Goal: Task Accomplishment & Management: Manage account settings

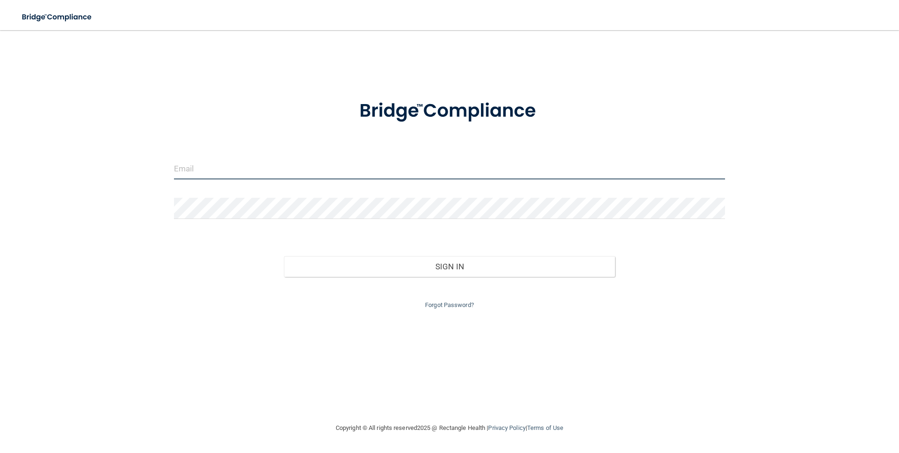
click at [338, 173] on input "email" at bounding box center [450, 168] width 552 height 21
type input "[EMAIL_ADDRESS][DOMAIN_NAME]"
click at [443, 306] on link "Forgot Password?" at bounding box center [449, 304] width 49 height 7
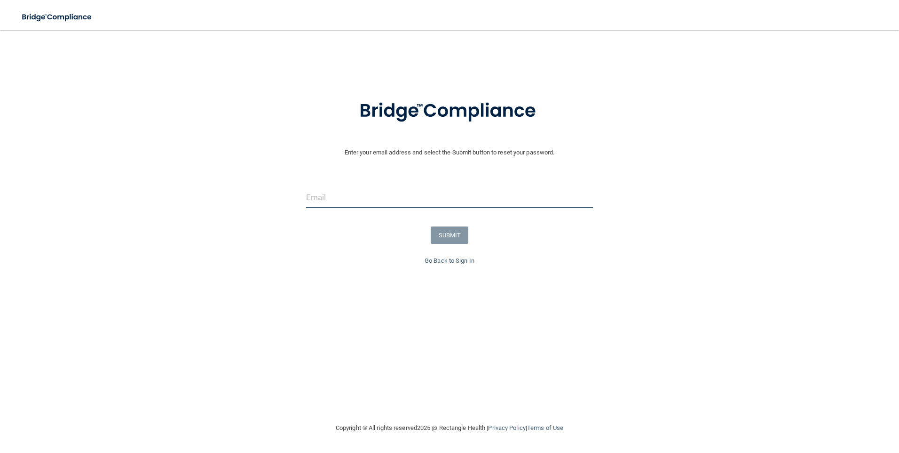
click at [317, 198] on input "email" at bounding box center [449, 197] width 287 height 21
type input "[EMAIL_ADDRESS][DOMAIN_NAME]"
click at [463, 240] on button "SUBMIT" at bounding box center [450, 234] width 38 height 17
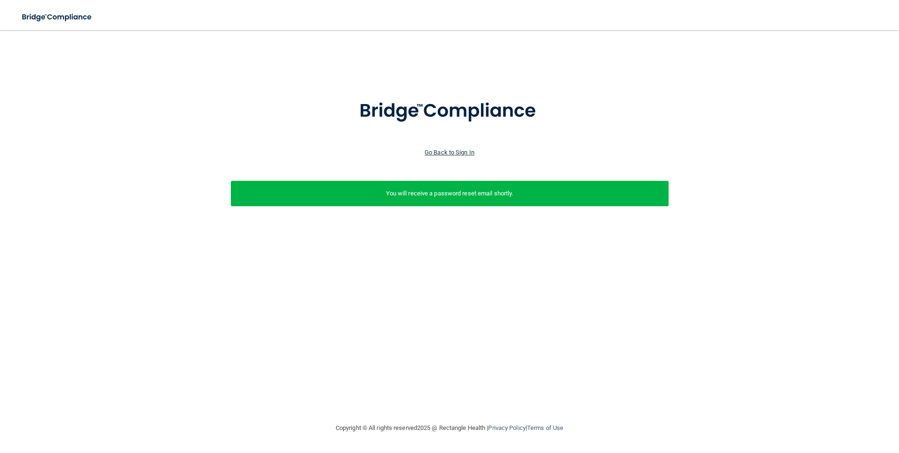
click at [454, 151] on link "Go Back to Sign In" at bounding box center [450, 152] width 50 height 7
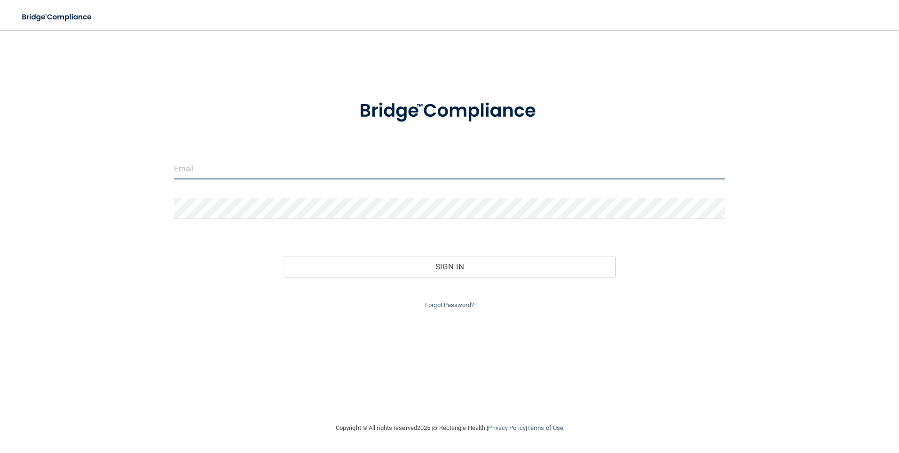
click at [367, 171] on input "email" at bounding box center [450, 168] width 552 height 21
click at [437, 304] on link "Forgot Password?" at bounding box center [449, 304] width 49 height 7
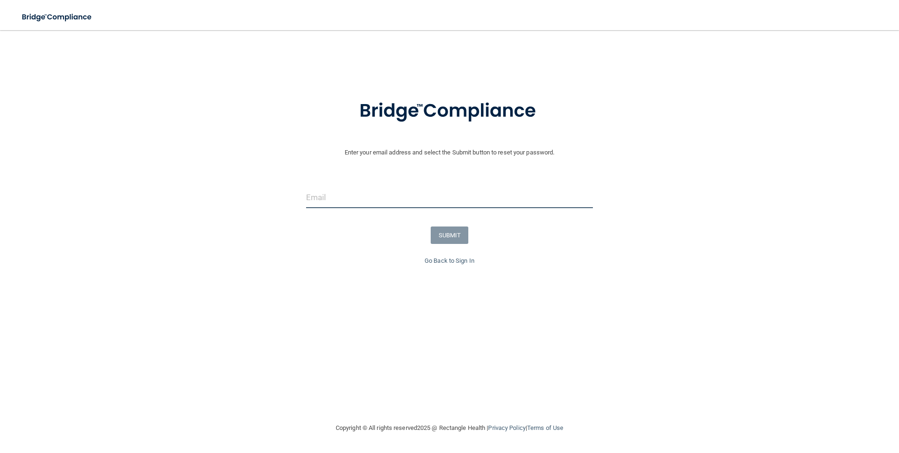
click at [415, 200] on input "email" at bounding box center [449, 197] width 287 height 21
type input "[EMAIL_ADDRESS][DOMAIN_NAME]"
click at [436, 238] on button "SUBMIT" at bounding box center [450, 234] width 38 height 17
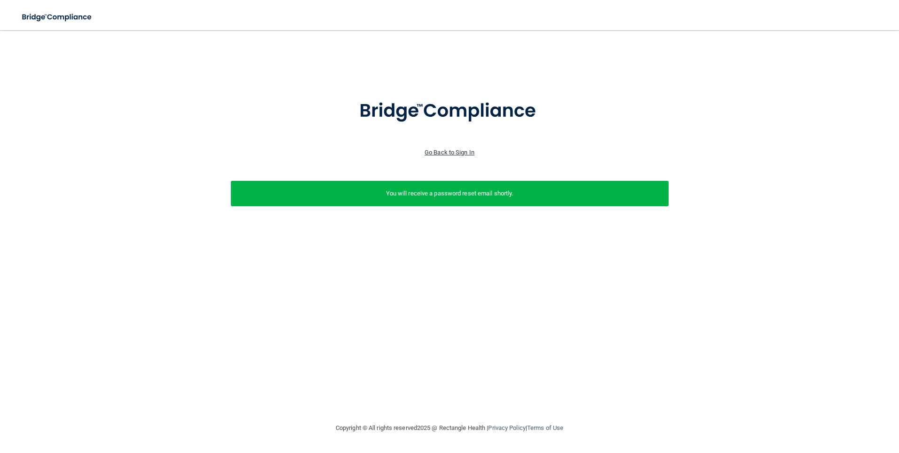
click at [449, 153] on link "Go Back to Sign In" at bounding box center [450, 152] width 50 height 7
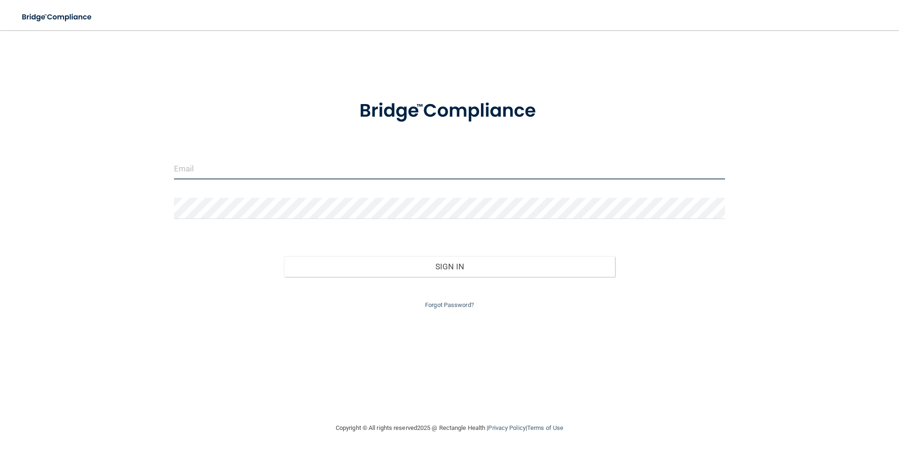
click at [320, 172] on input "email" at bounding box center [450, 168] width 552 height 21
click at [460, 306] on link "Forgot Password?" at bounding box center [449, 304] width 49 height 7
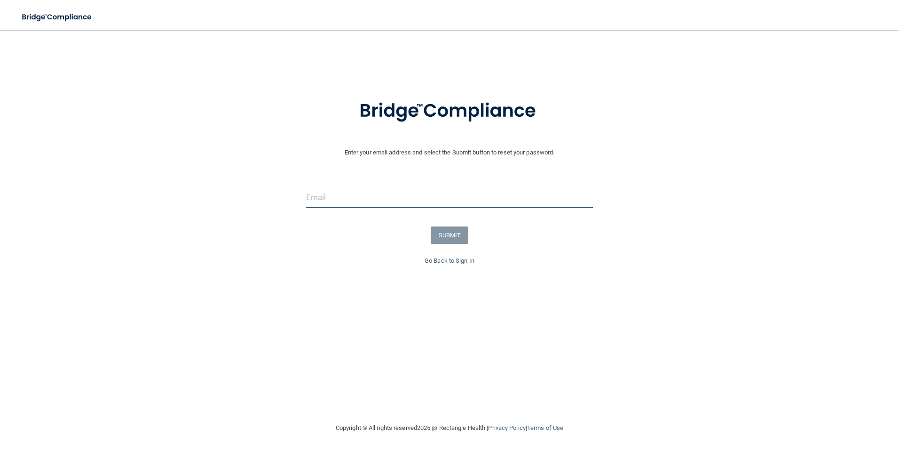
click at [440, 198] on input "email" at bounding box center [449, 197] width 287 height 21
type input "[EMAIL_ADDRESS][DOMAIN_NAME]"
click at [448, 260] on link "Go Back to Sign In" at bounding box center [450, 260] width 50 height 7
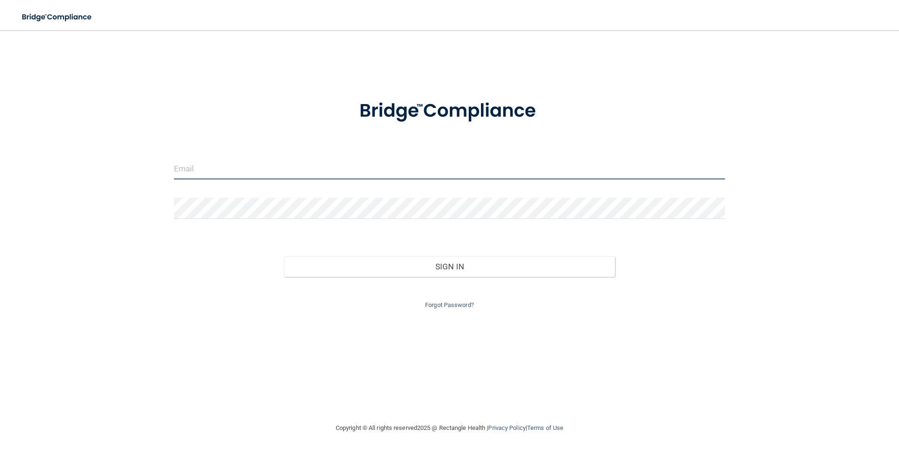
click at [194, 171] on input "email" at bounding box center [450, 168] width 552 height 21
type input "[EMAIL_ADDRESS][DOMAIN_NAME]"
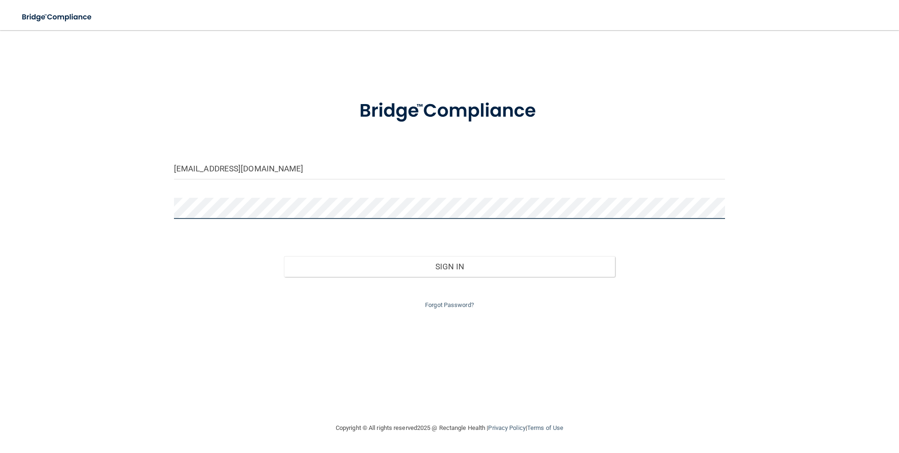
click at [284, 256] on button "Sign In" at bounding box center [449, 266] width 331 height 21
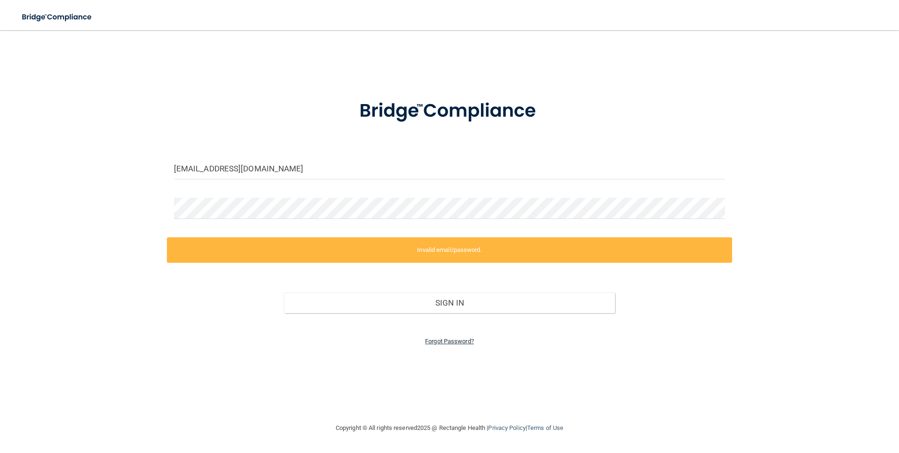
click at [456, 339] on link "Forgot Password?" at bounding box center [449, 340] width 49 height 7
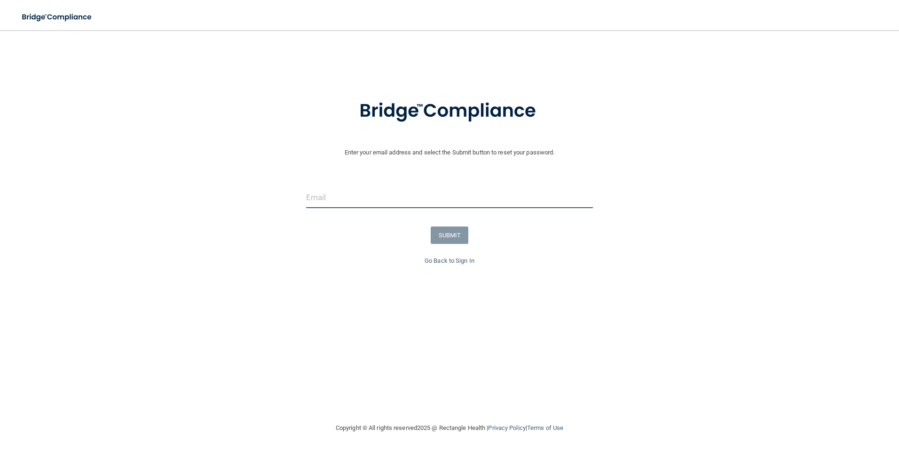
click at [380, 202] on input "email" at bounding box center [449, 197] width 287 height 21
type input "[EMAIL_ADDRESS][DOMAIN_NAME]"
click at [446, 232] on button "SUBMIT" at bounding box center [450, 234] width 38 height 17
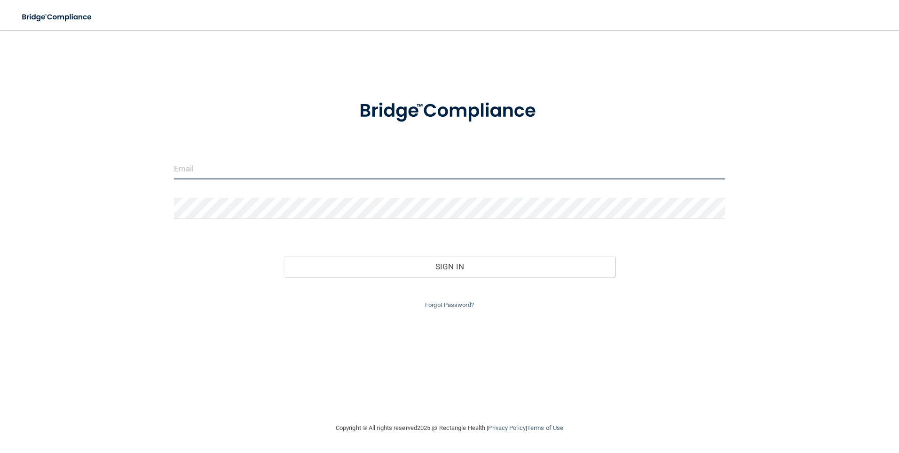
click at [237, 173] on input "email" at bounding box center [450, 168] width 552 height 21
type input "[EMAIL_ADDRESS][DOMAIN_NAME]"
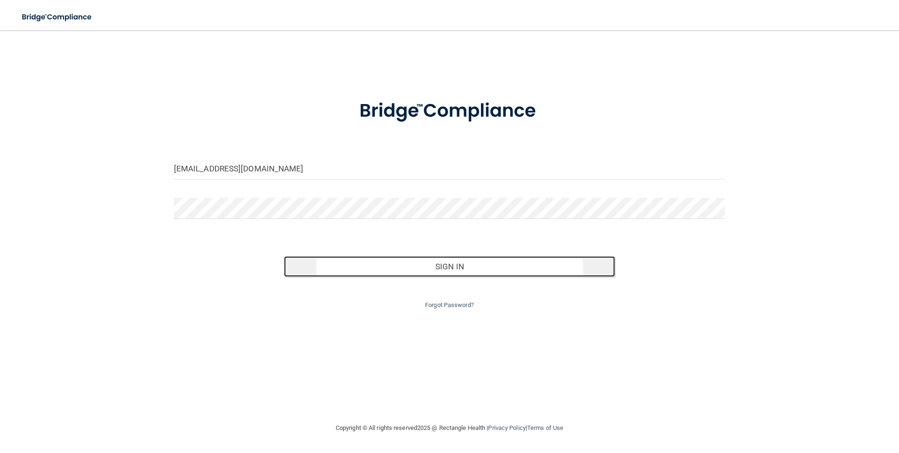
click at [433, 268] on button "Sign In" at bounding box center [449, 266] width 331 height 21
click at [481, 268] on button "Sign In" at bounding box center [449, 266] width 331 height 21
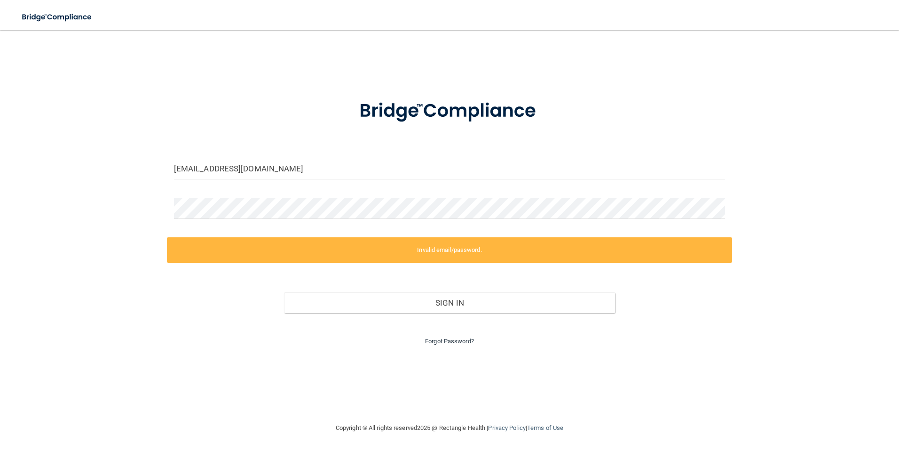
click at [459, 340] on link "Forgot Password?" at bounding box center [449, 340] width 49 height 7
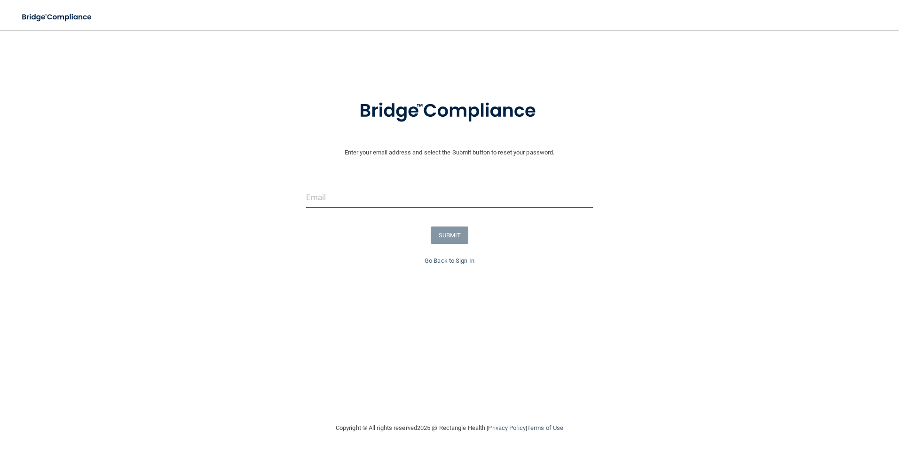
click at [384, 194] on input "email" at bounding box center [449, 197] width 287 height 21
type input "[EMAIL_ADDRESS][DOMAIN_NAME]"
click at [443, 264] on div "Go Back to Sign In" at bounding box center [450, 260] width 904 height 11
click at [443, 263] on link "Go Back to Sign In" at bounding box center [450, 260] width 50 height 7
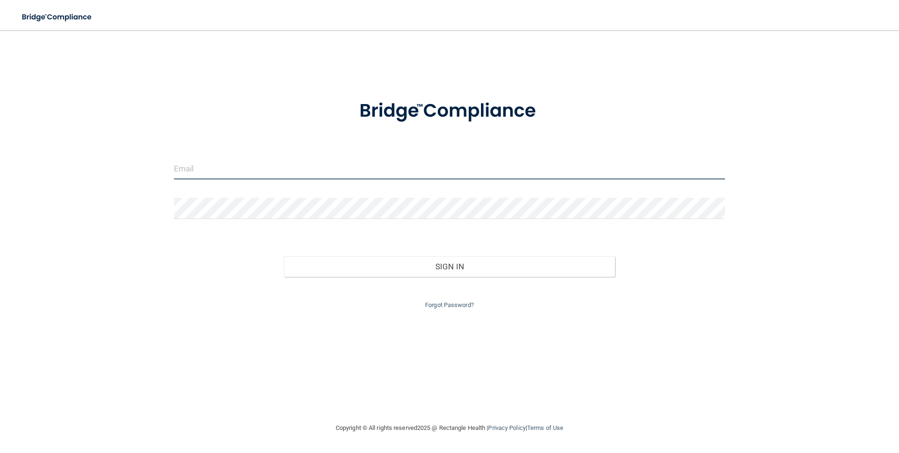
click at [198, 159] on input "email" at bounding box center [450, 168] width 552 height 21
type input "[EMAIL_ADDRESS][DOMAIN_NAME]"
click at [445, 306] on link "Forgot Password?" at bounding box center [449, 304] width 49 height 7
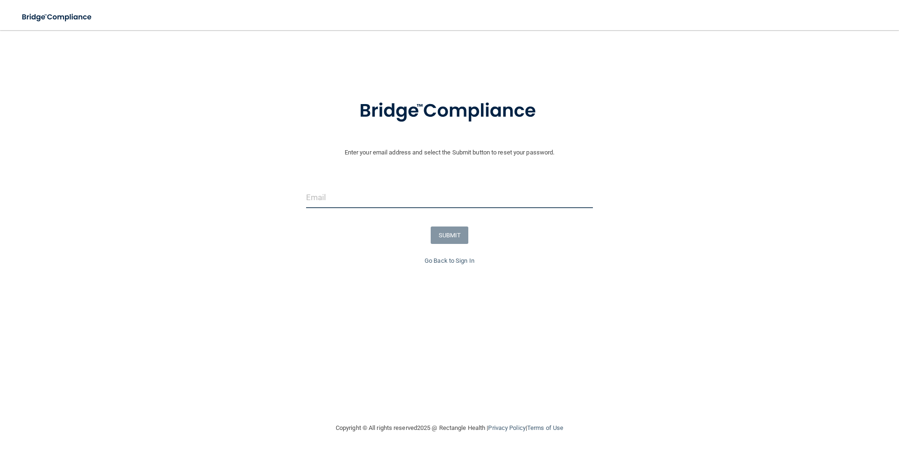
click at [418, 198] on input "email" at bounding box center [449, 197] width 287 height 21
type input "[EMAIL_ADDRESS][DOMAIN_NAME]"
click at [442, 239] on button "SUBMIT" at bounding box center [450, 234] width 38 height 17
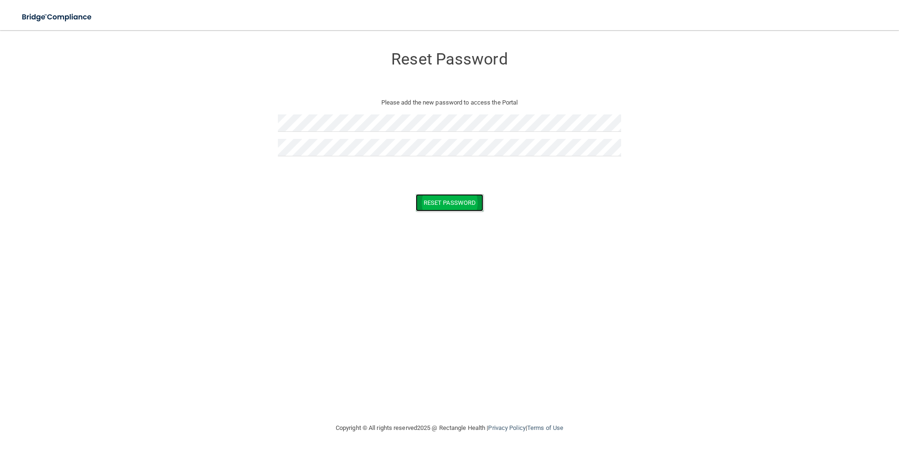
click at [458, 200] on button "Reset Password" at bounding box center [450, 202] width 68 height 17
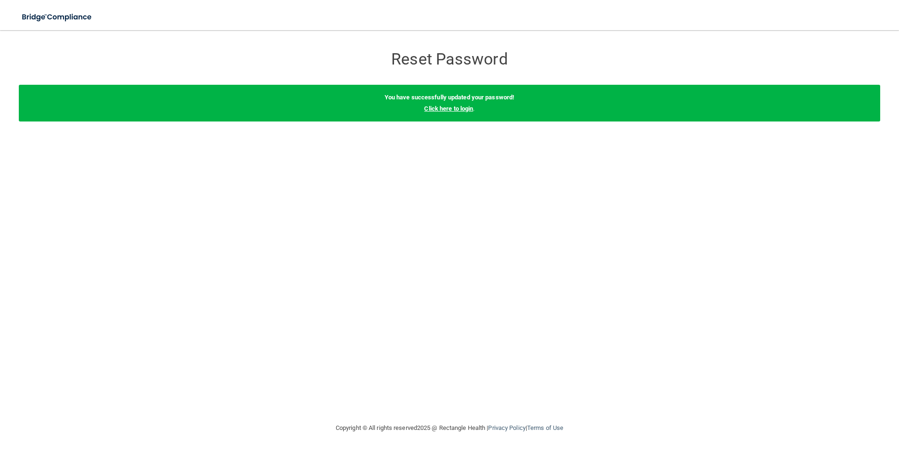
click at [461, 111] on link "Click here to login" at bounding box center [448, 108] width 49 height 7
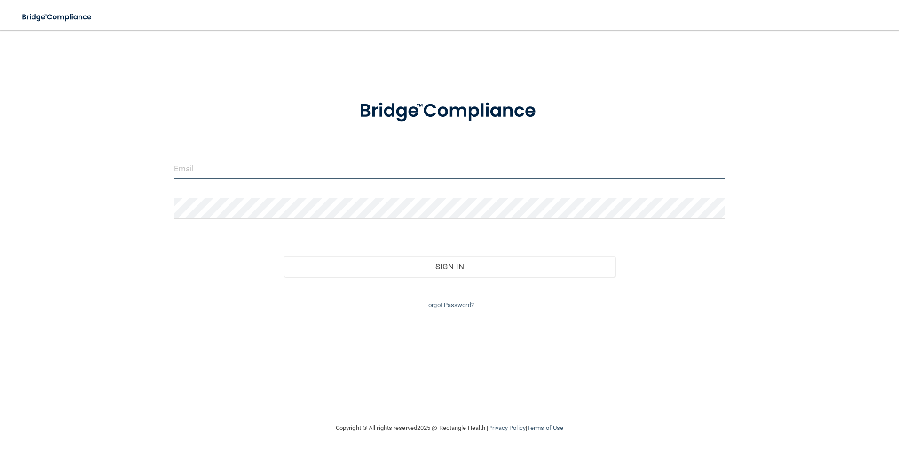
click at [290, 169] on input "email" at bounding box center [450, 168] width 552 height 21
type input "[EMAIL_ADDRESS][DOMAIN_NAME]"
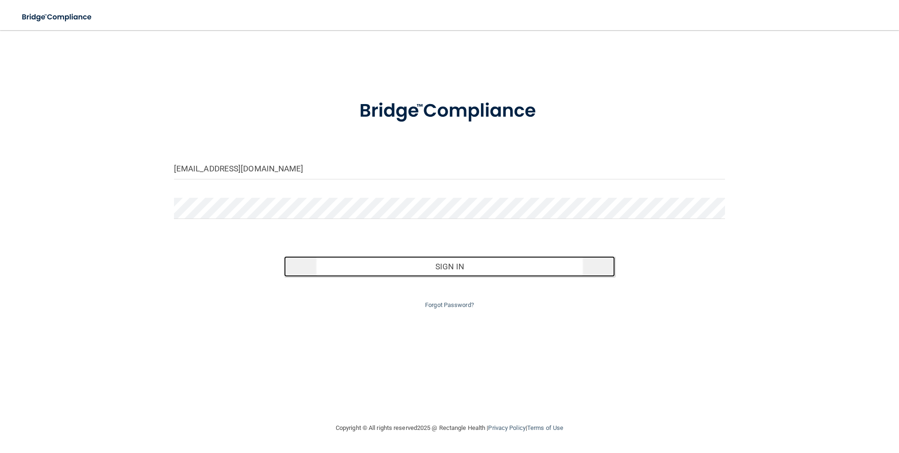
click at [468, 273] on button "Sign In" at bounding box center [449, 266] width 331 height 21
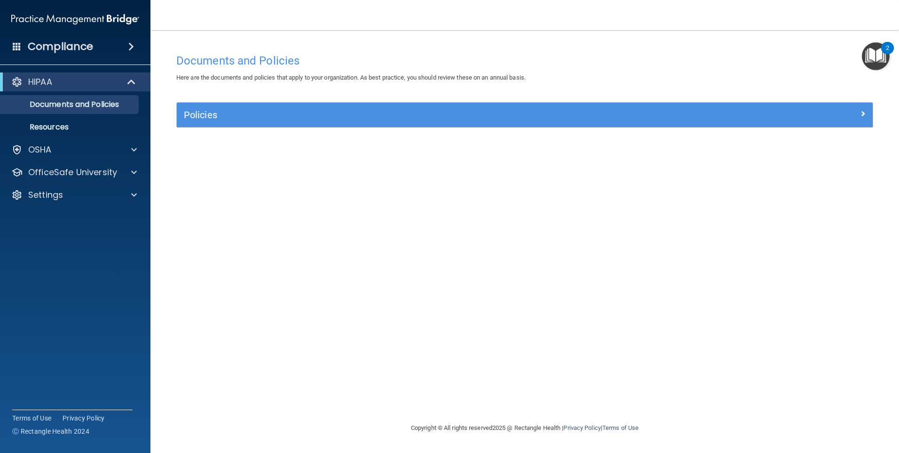
click at [842, 19] on nav "Toggle navigation [PERSON_NAME] [EMAIL_ADDRESS][DOMAIN_NAME] Manage My Enterpri…" at bounding box center [525, 15] width 749 height 30
click at [83, 173] on p "OfficeSafe University" at bounding box center [72, 172] width 89 height 11
click at [63, 192] on div "Settings" at bounding box center [62, 194] width 117 height 11
click at [60, 236] on p "Sign Out" at bounding box center [70, 239] width 128 height 9
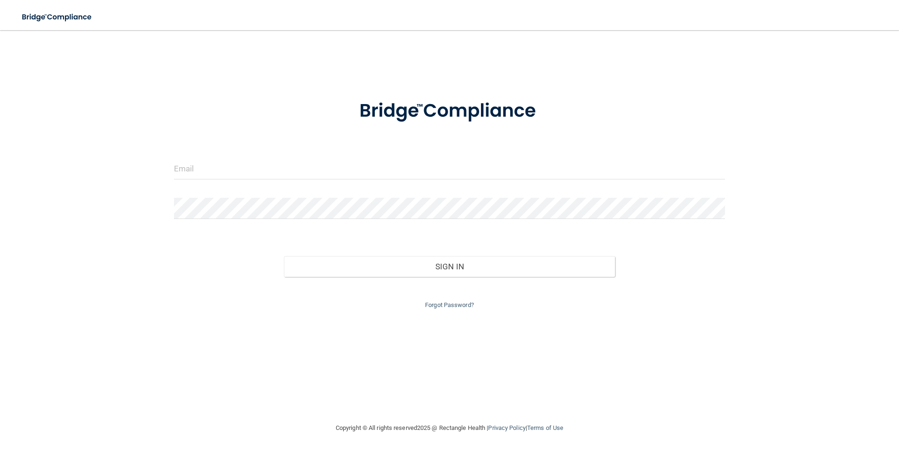
click at [354, 182] on div at bounding box center [450, 172] width 566 height 28
click at [352, 168] on input "email" at bounding box center [450, 168] width 552 height 21
type input "[EMAIL_ADDRESS][DOMAIN_NAME]"
click at [532, 282] on div "Forgot Password?" at bounding box center [450, 294] width 566 height 34
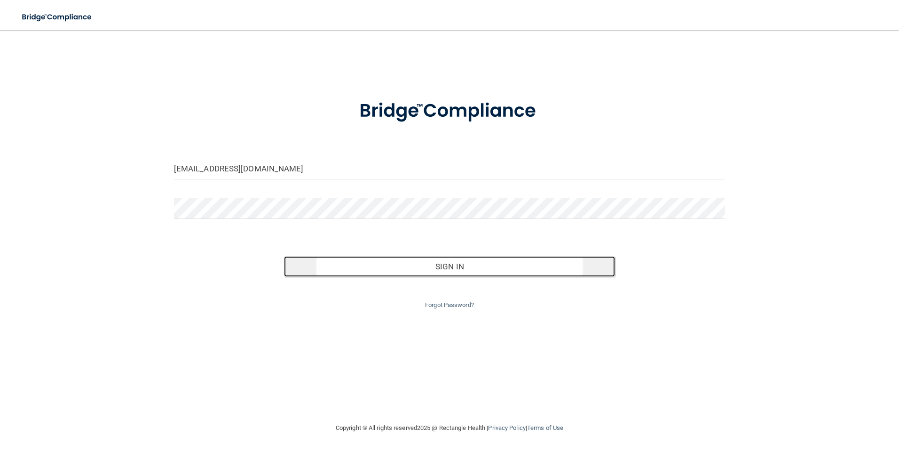
click at [532, 276] on button "Sign In" at bounding box center [449, 266] width 331 height 21
